Goal: Task Accomplishment & Management: Use online tool/utility

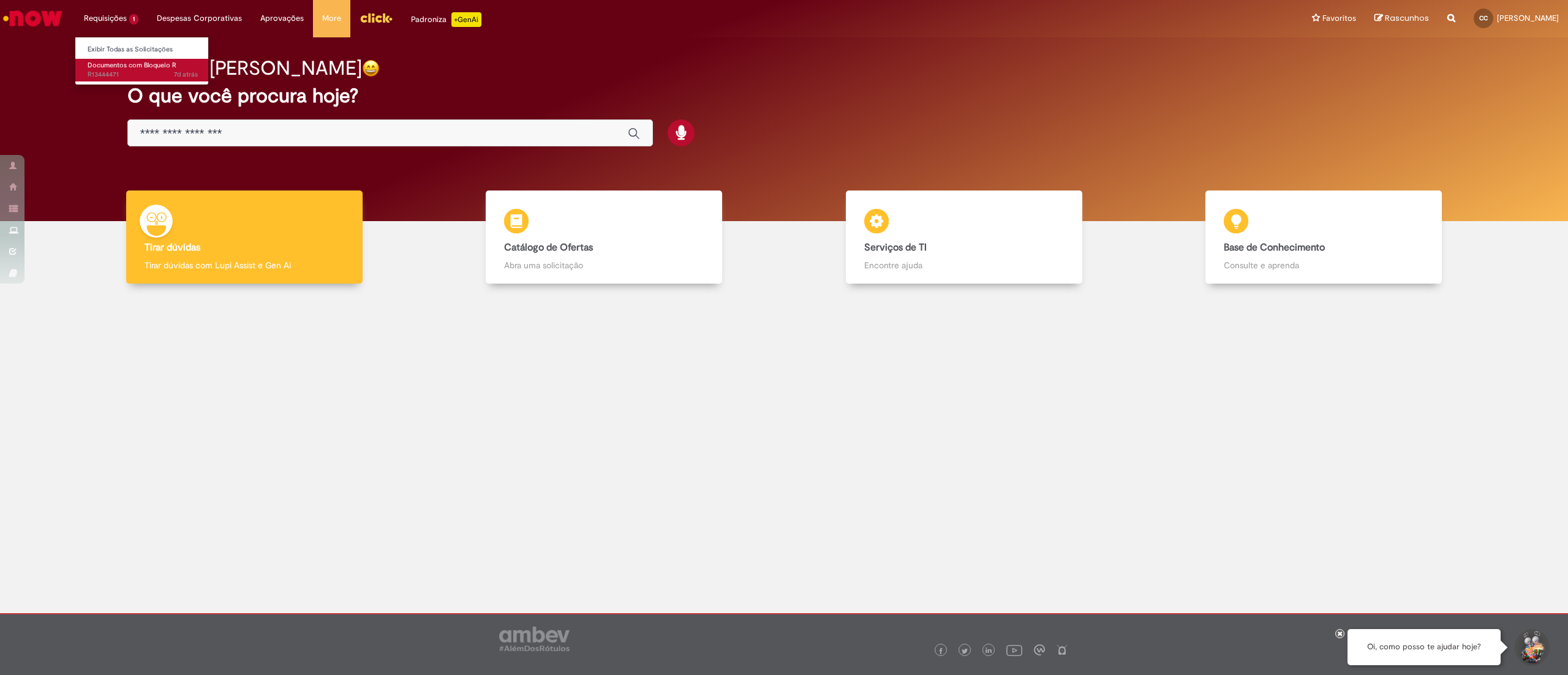
click at [134, 75] on span "7d atrás 7 dias atrás R13444471" at bounding box center [143, 74] width 110 height 10
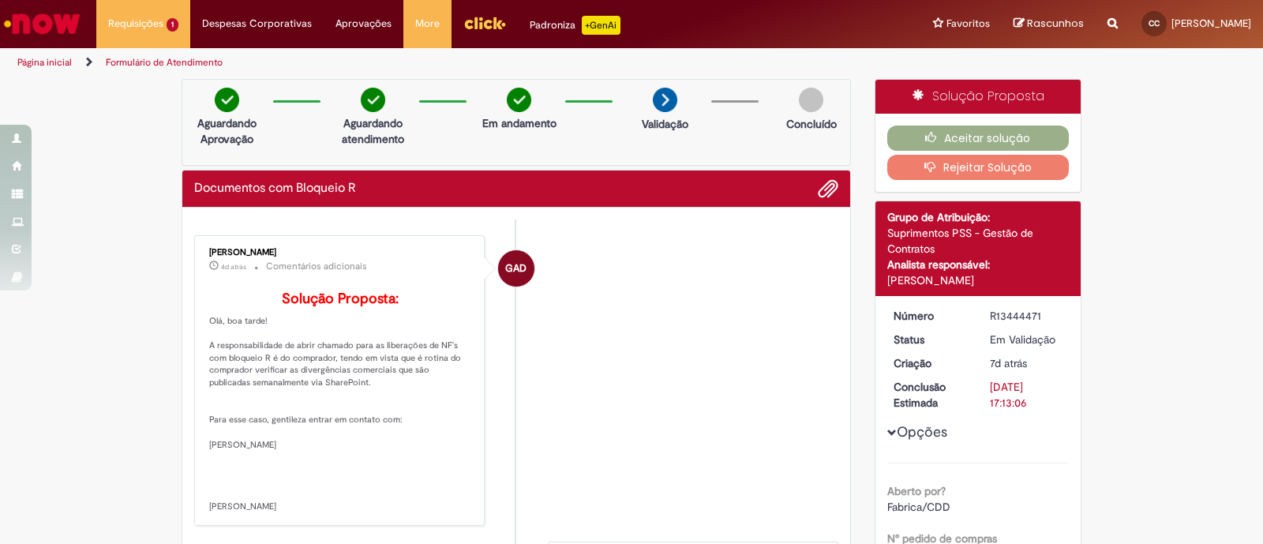
click at [1038, 164] on button "Rejeitar Solução" at bounding box center [978, 167] width 182 height 25
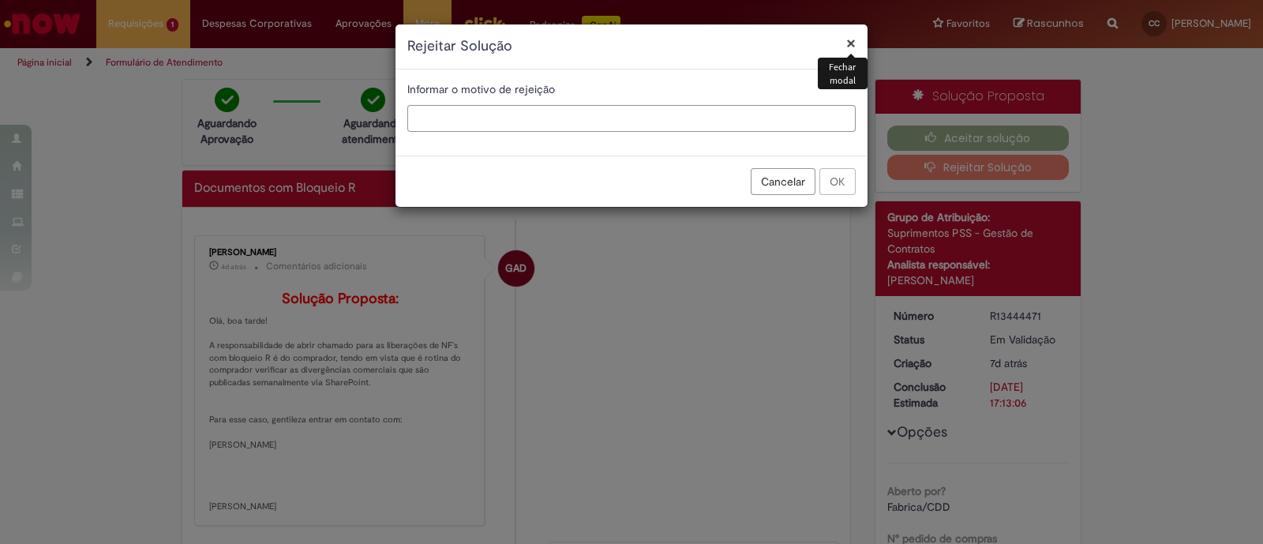
click at [568, 107] on input "text" at bounding box center [631, 118] width 448 height 27
type input "**********"
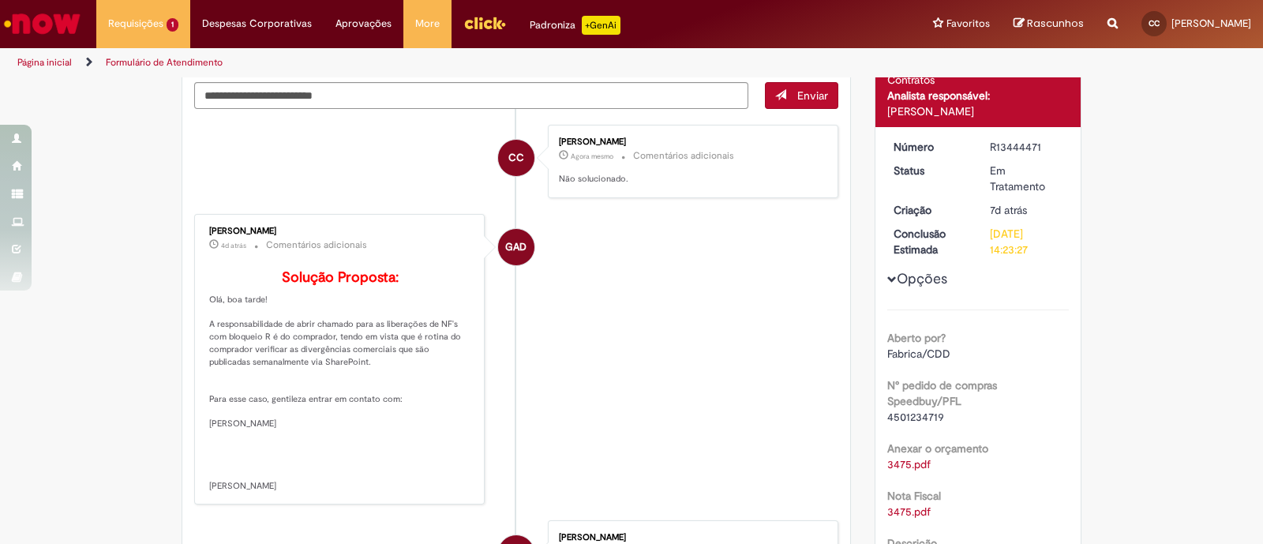
scroll to position [39, 0]
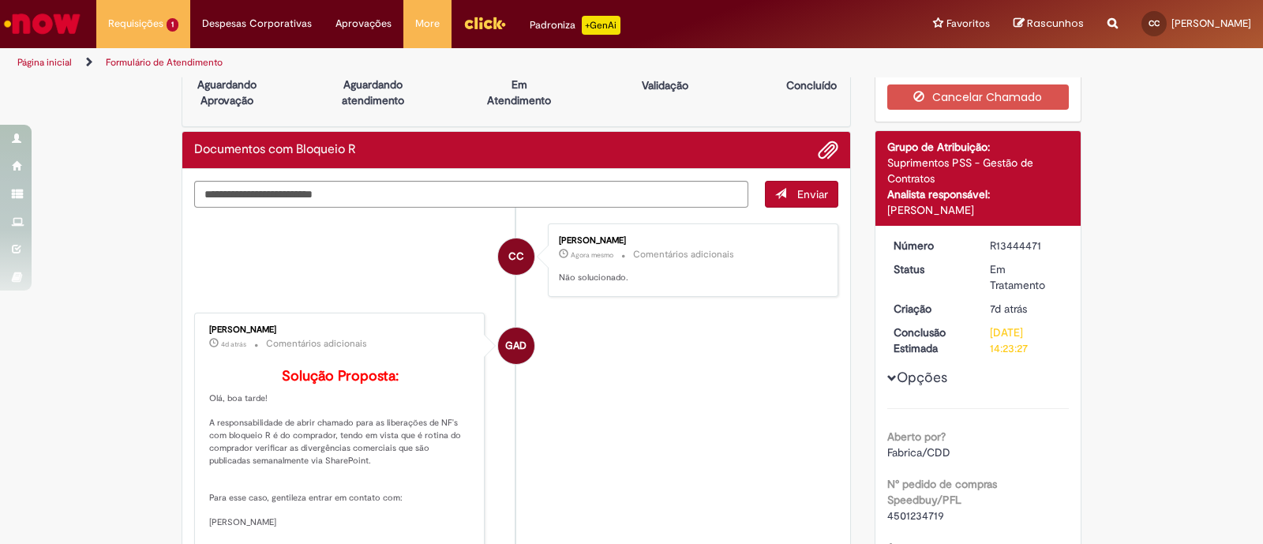
drag, startPoint x: 1042, startPoint y: 246, endPoint x: 979, endPoint y: 241, distance: 62.6
click at [979, 241] on dd "R13444471" at bounding box center [1026, 246] width 97 height 16
copy div "R13444471"
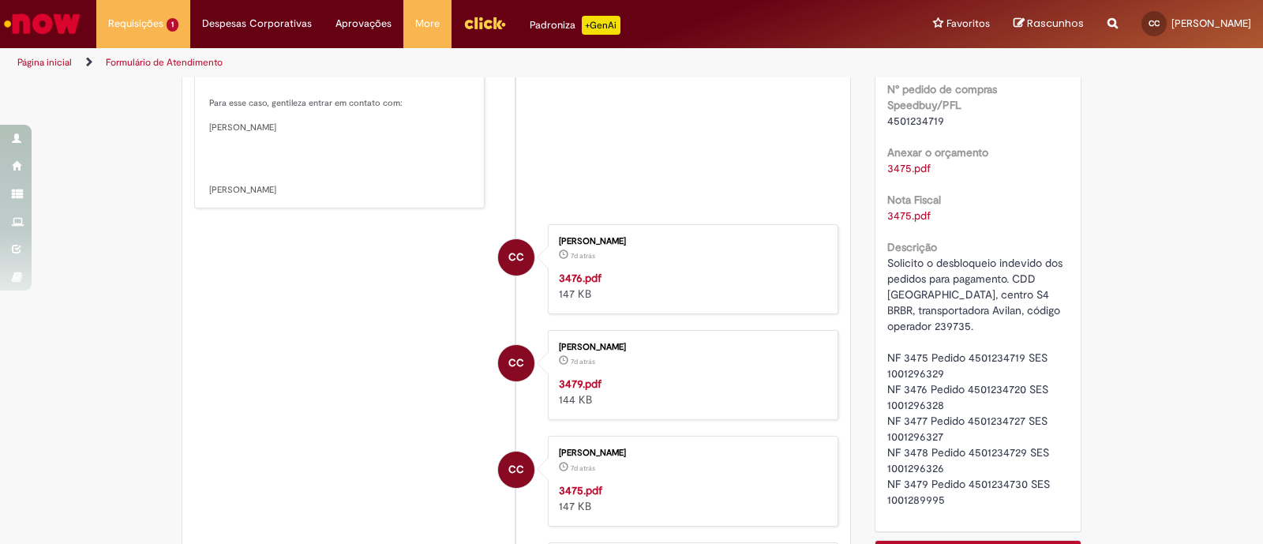
scroll to position [532, 0]
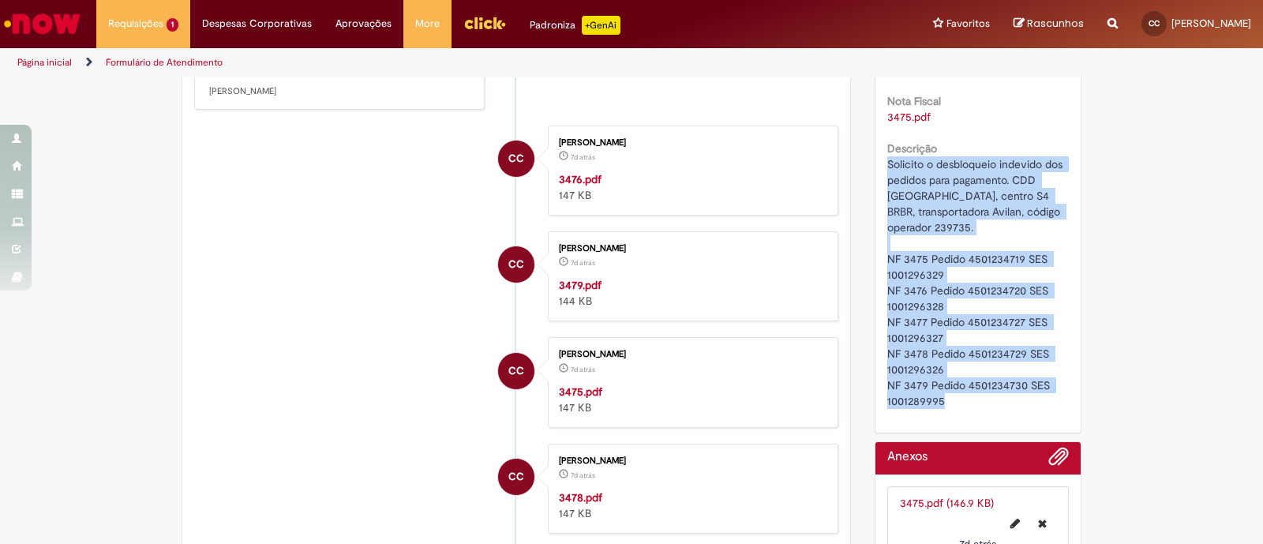
drag, startPoint x: 882, startPoint y: 163, endPoint x: 960, endPoint y: 417, distance: 266.1
click at [960, 417] on div "Número R13444471 Status Em Tratamento Criação 7d atrás 7 dias atrás Conclusão E…" at bounding box center [978, 82] width 206 height 700
copy span "Solicito o desbloqueio indevido dos pedidos para pagamento. CDD [GEOGRAPHIC_DAT…"
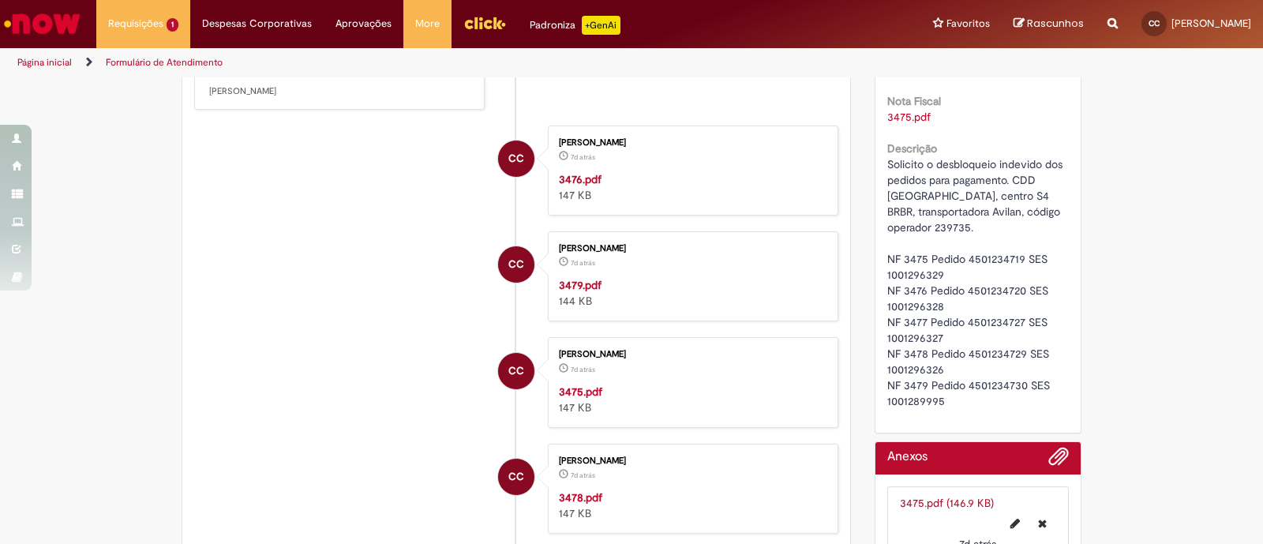
click at [1034, 68] on div "Página inicial Formulário de Atendimento" at bounding box center [631, 62] width 1263 height 29
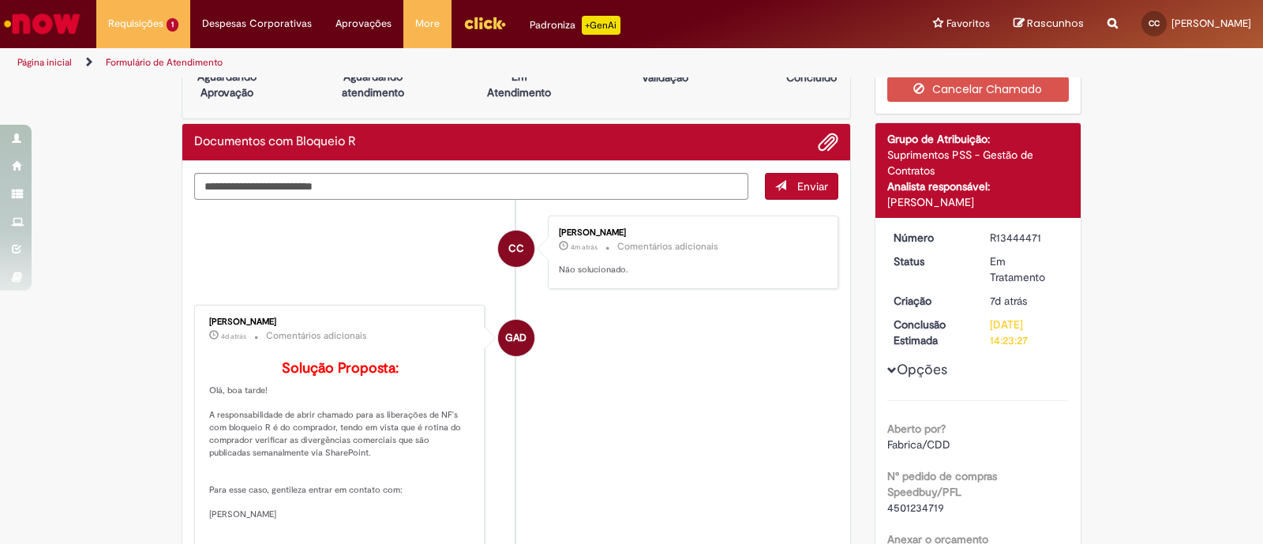
scroll to position [0, 0]
